Goal: Navigation & Orientation: Find specific page/section

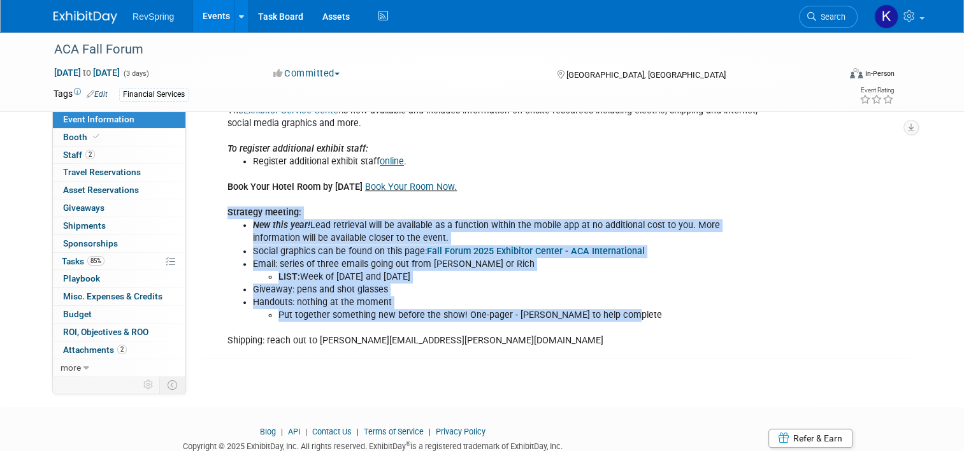
click at [450, 272] on li "LIST: Week of [DATE] and [DATE]" at bounding box center [523, 277] width 488 height 13
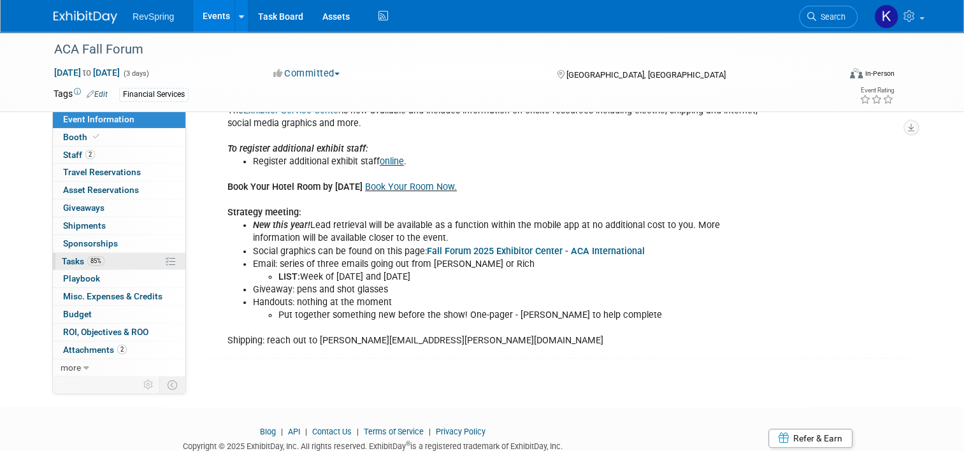
click at [120, 257] on link "85% Tasks 85%" at bounding box center [119, 261] width 133 height 17
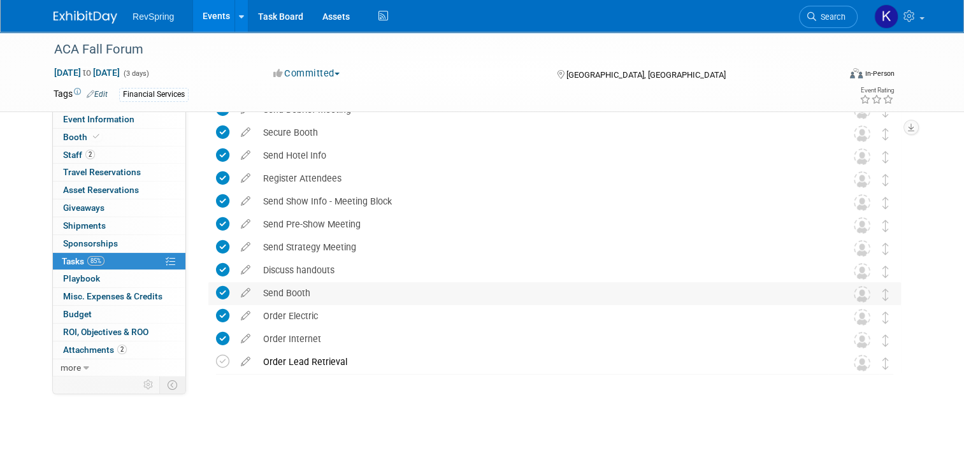
scroll to position [28, 0]
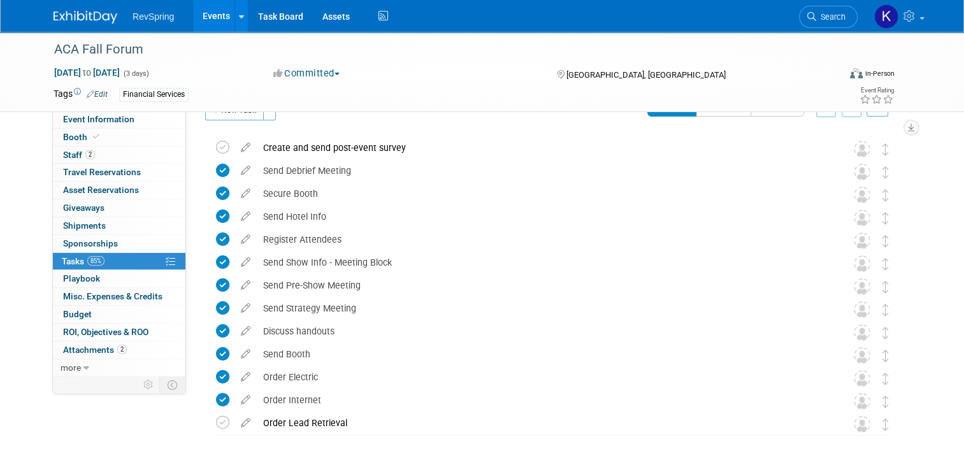
click at [204, 18] on link "Events" at bounding box center [216, 16] width 47 height 32
